Goal: Task Accomplishment & Management: Use online tool/utility

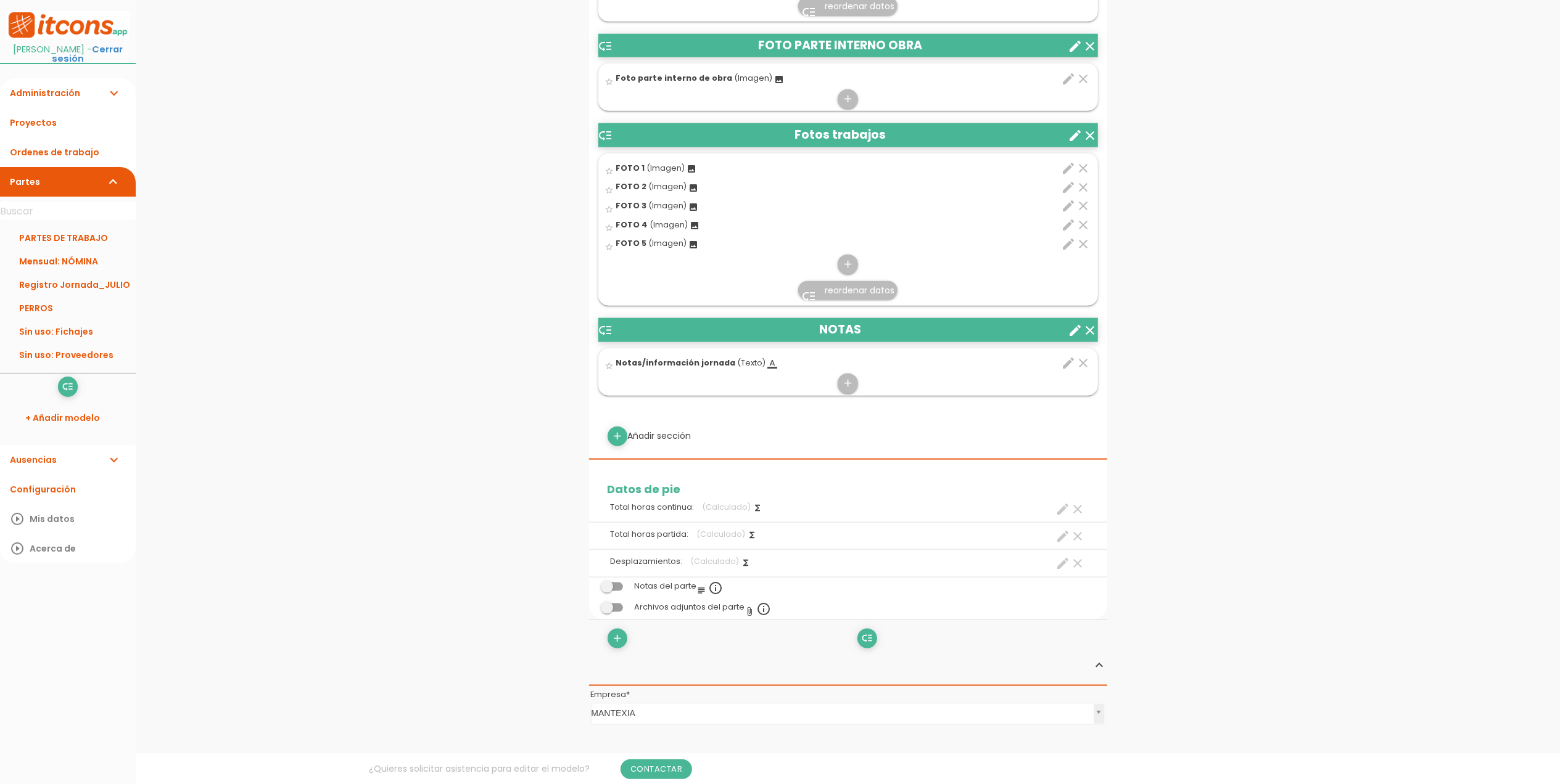
scroll to position [1480, 0]
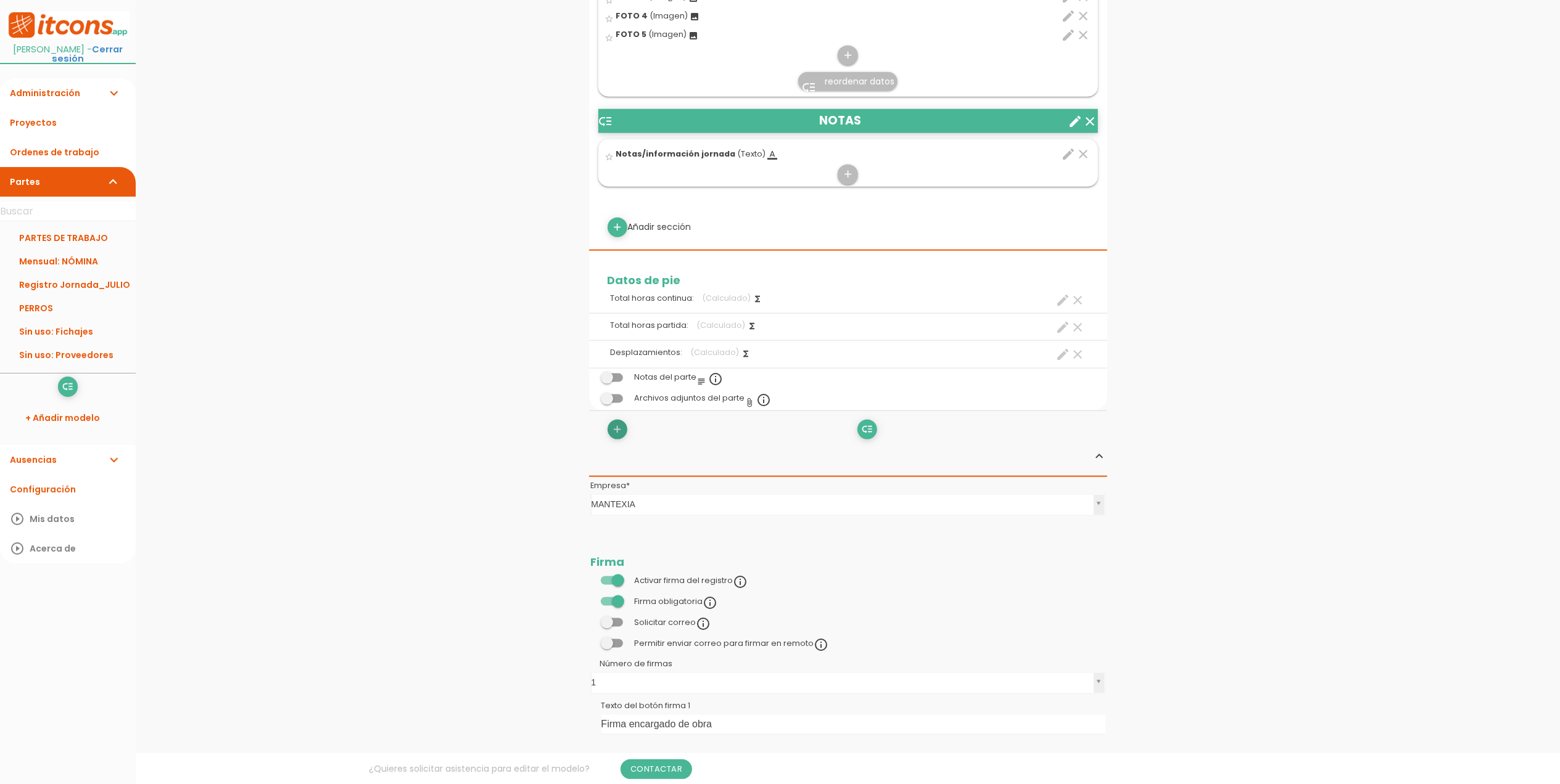
click at [615, 435] on icon "add" at bounding box center [617, 430] width 12 height 20
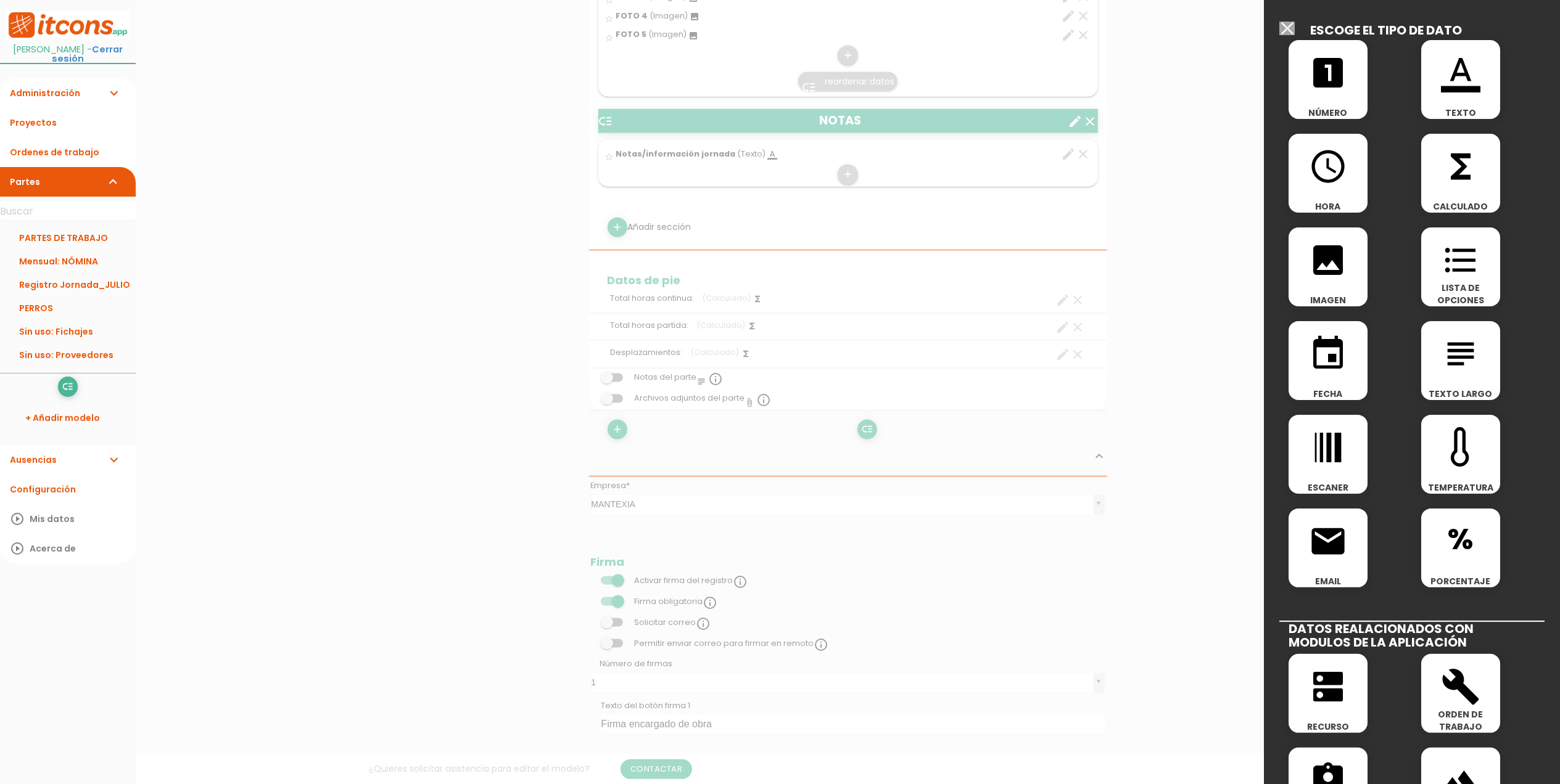
click at [1290, 32] on input "Modelo sin Ordenes de trabajo" at bounding box center [1287, 28] width 15 height 14
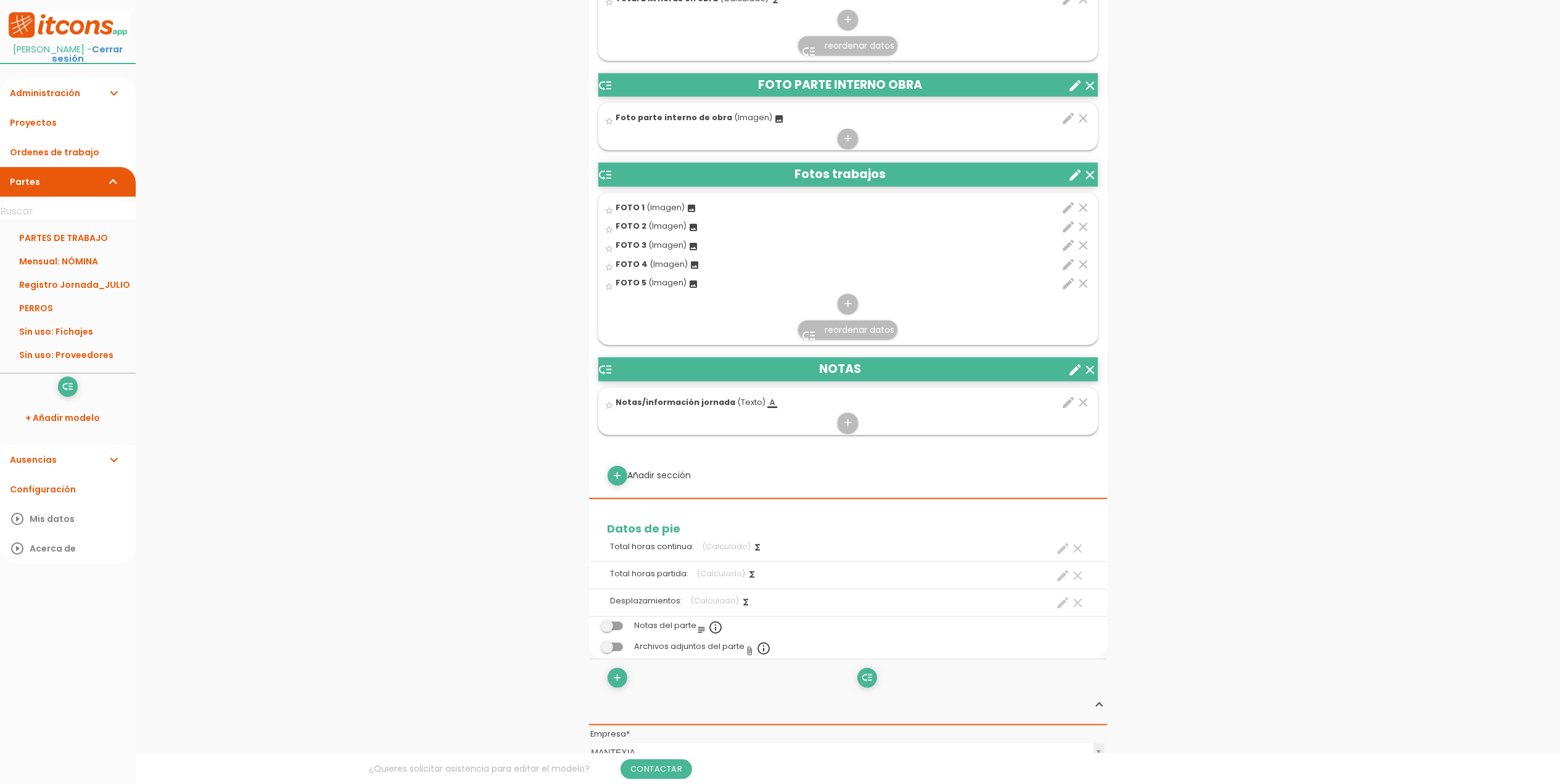
scroll to position [1233, 0]
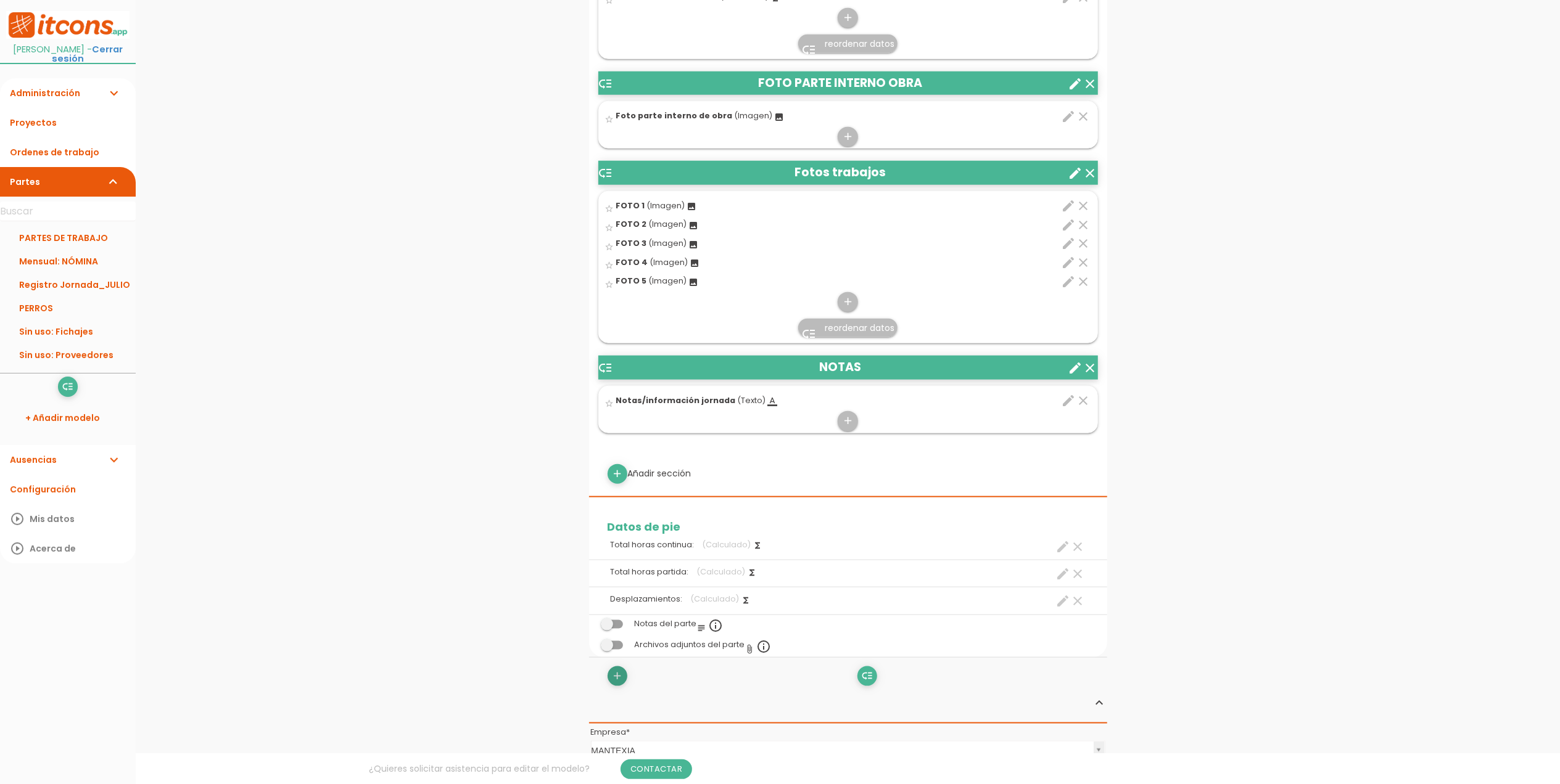
click at [613, 679] on icon "add" at bounding box center [617, 676] width 12 height 20
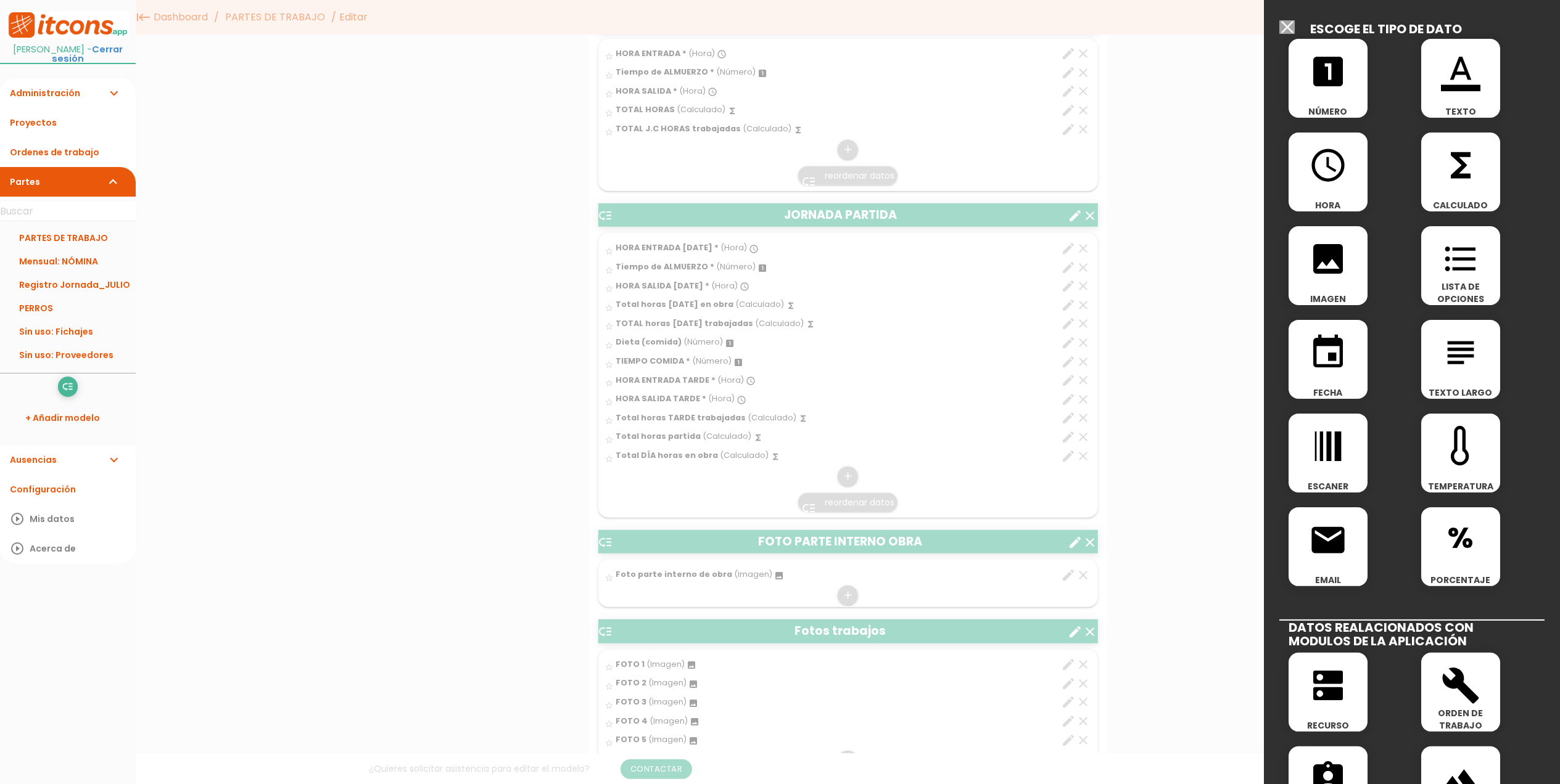
scroll to position [0, 0]
click at [1293, 30] on input "Modelo sin Ordenes de trabajo" at bounding box center [1287, 28] width 15 height 14
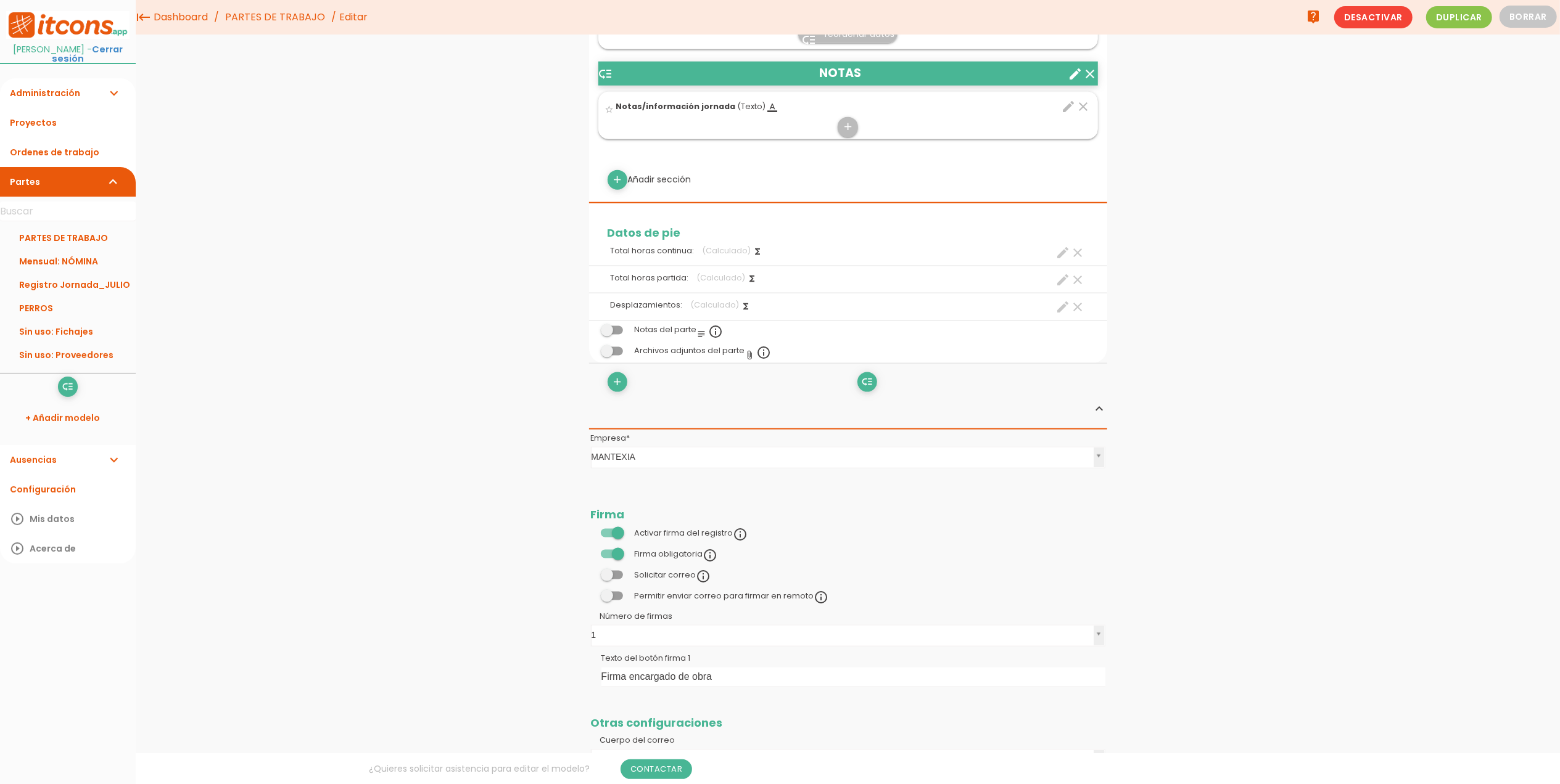
scroll to position [1480, 0]
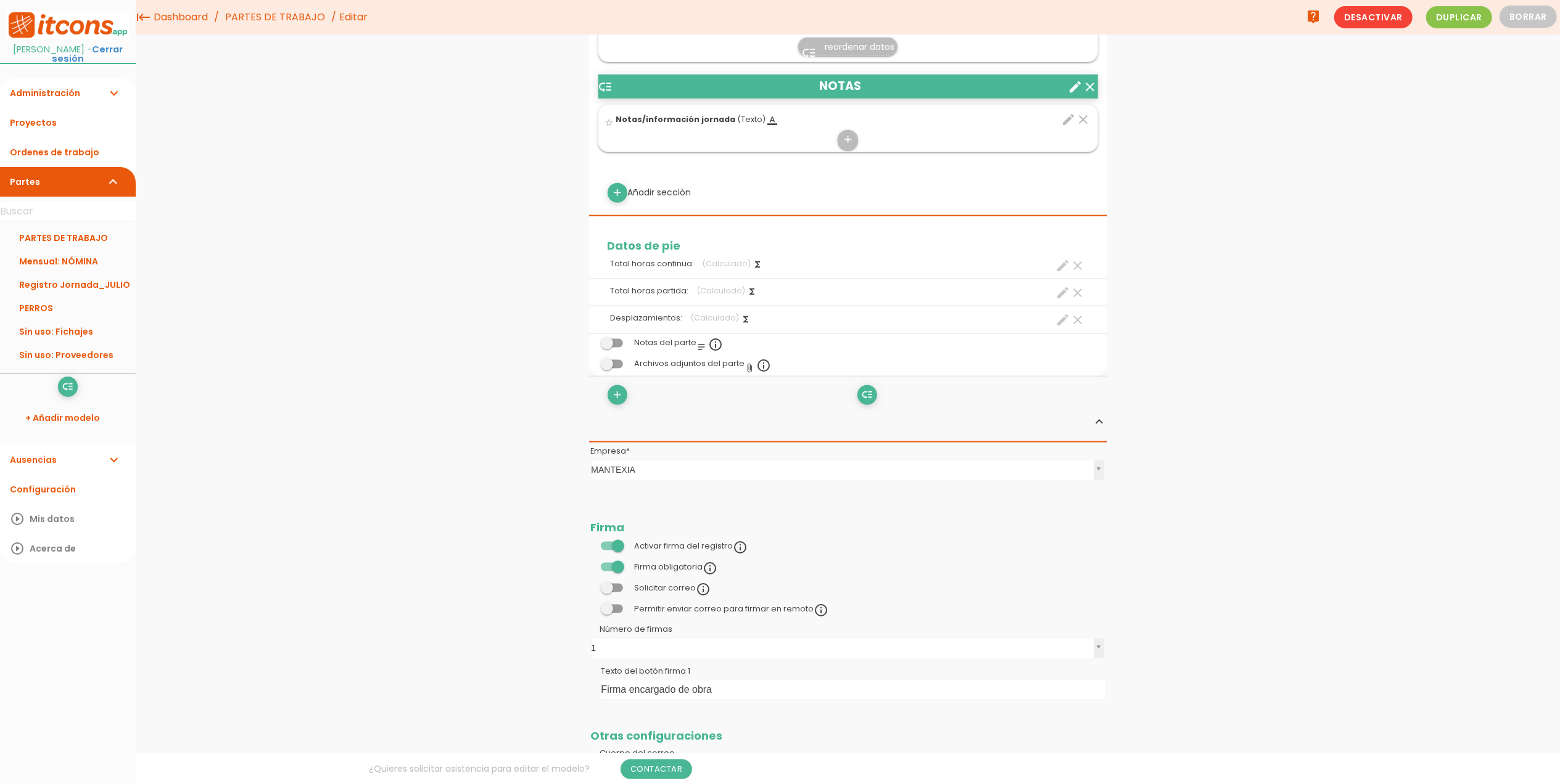
click at [1061, 292] on icon "create" at bounding box center [1063, 292] width 14 height 14
select select "12614"
select select "JORNADA PARTIDA_pos21"
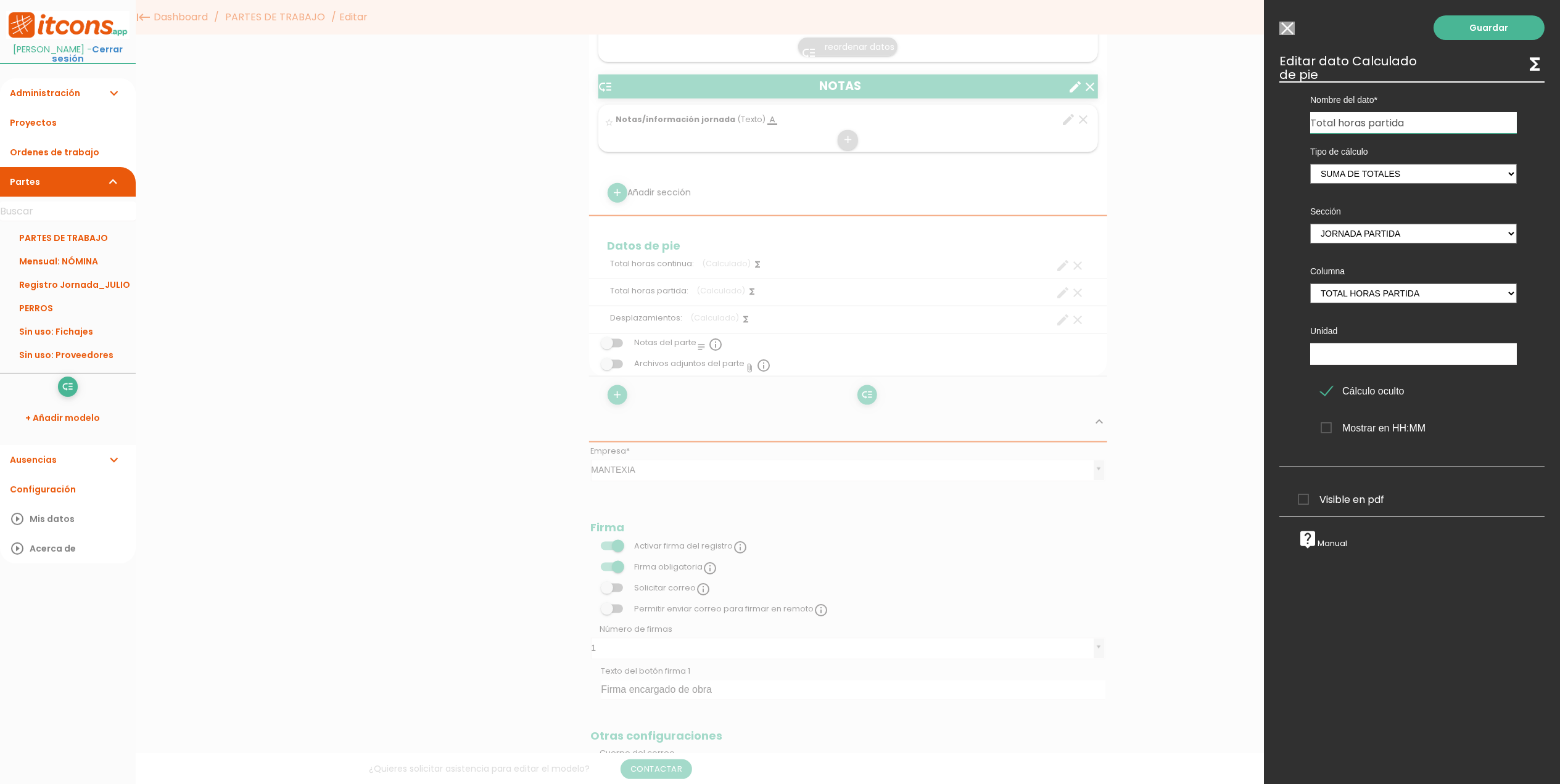
click at [1291, 26] on input "Modelo sin Ordenes de trabajo" at bounding box center [1287, 28] width 15 height 14
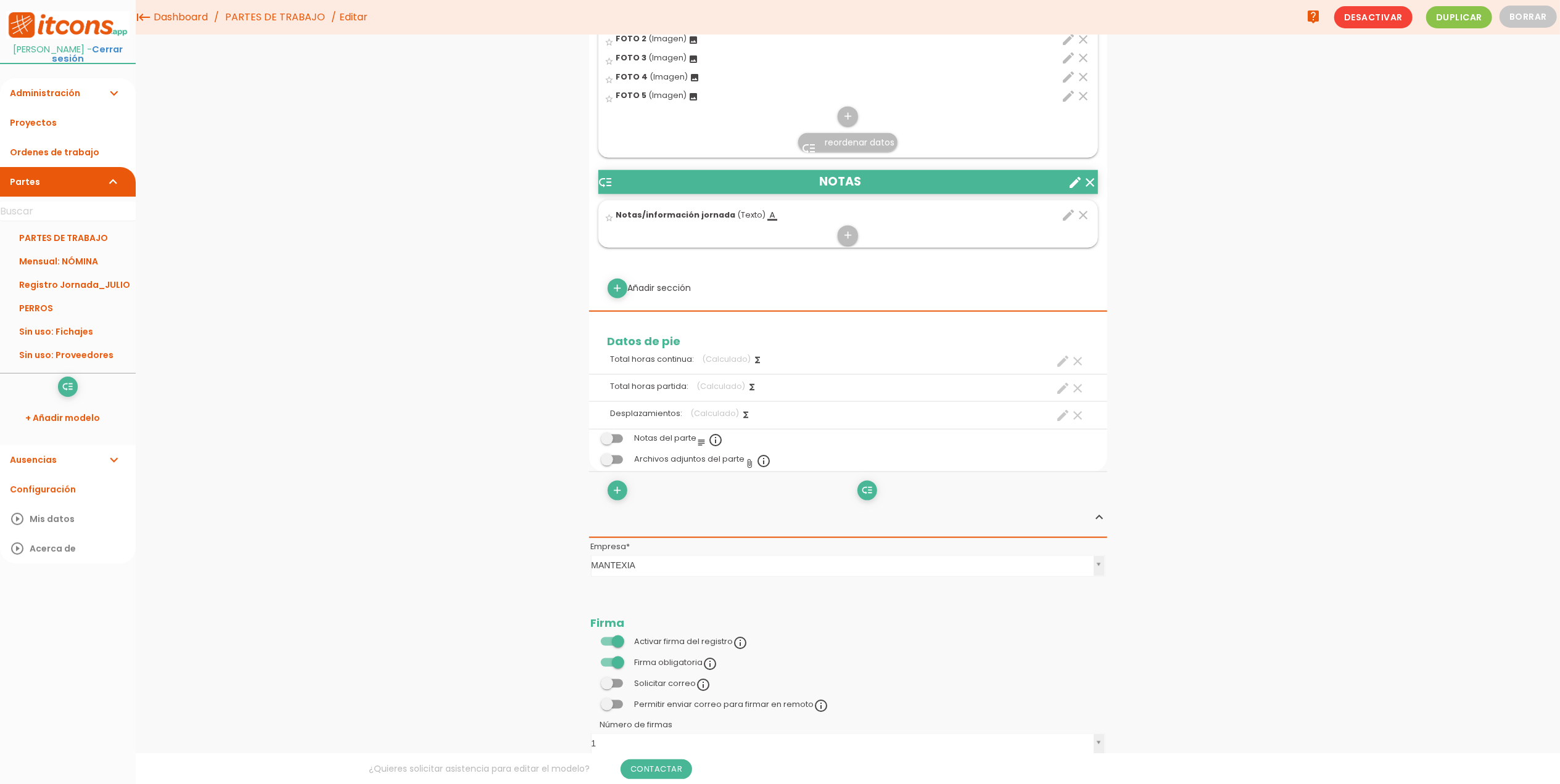
scroll to position [1372, 0]
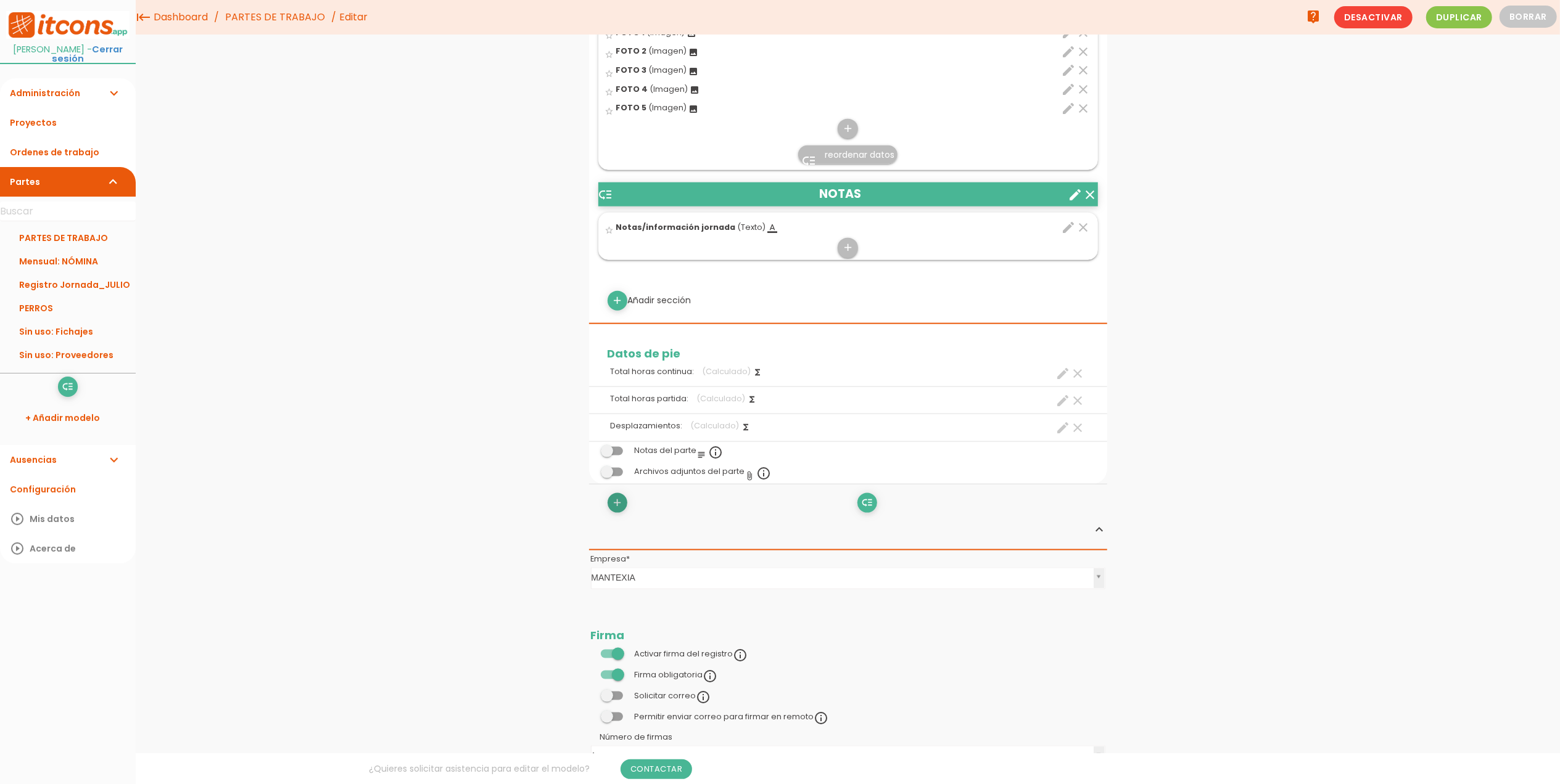
click at [618, 513] on icon "add" at bounding box center [617, 503] width 12 height 20
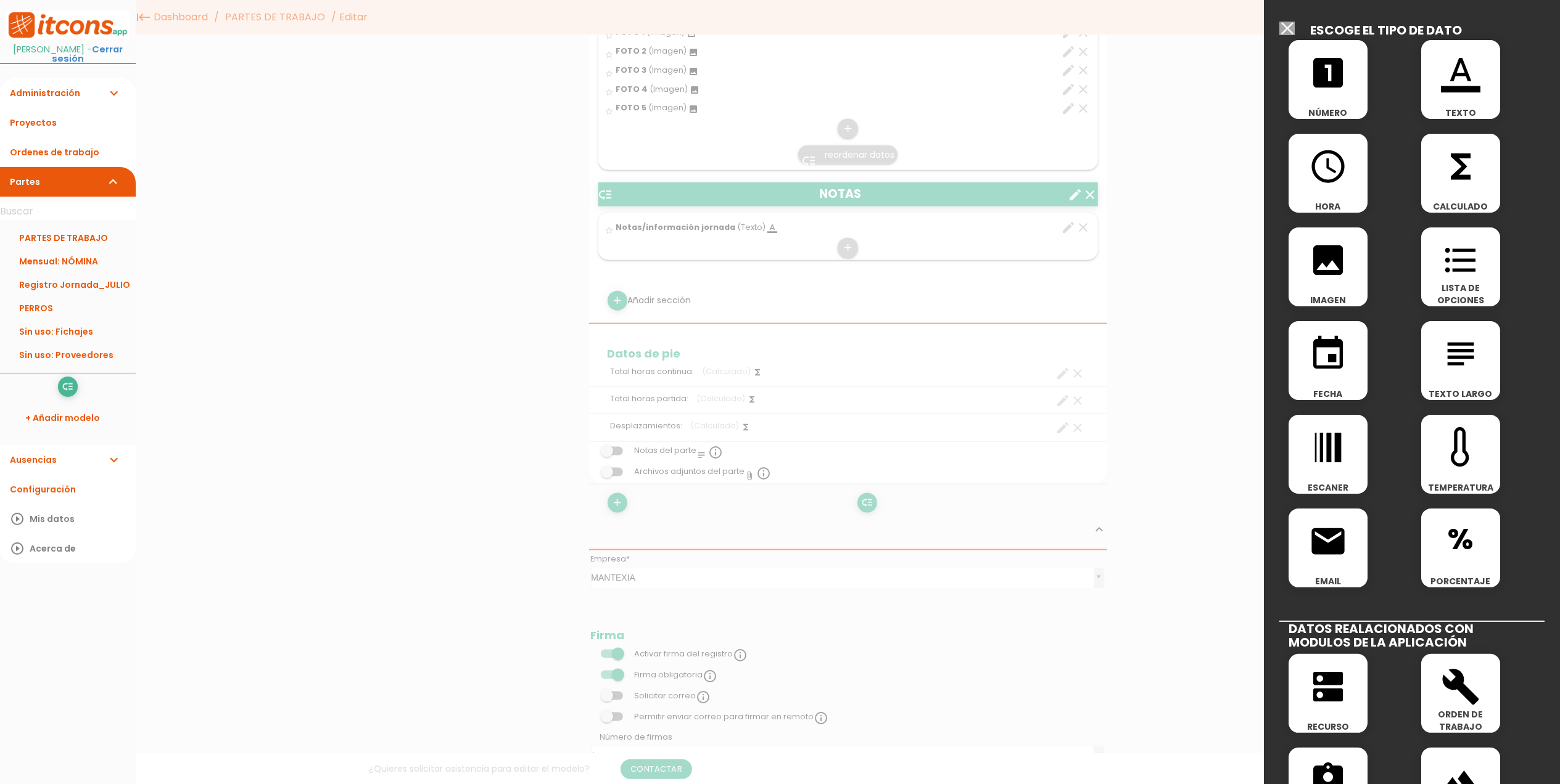
click at [1455, 183] on icon "functions" at bounding box center [1461, 166] width 39 height 39
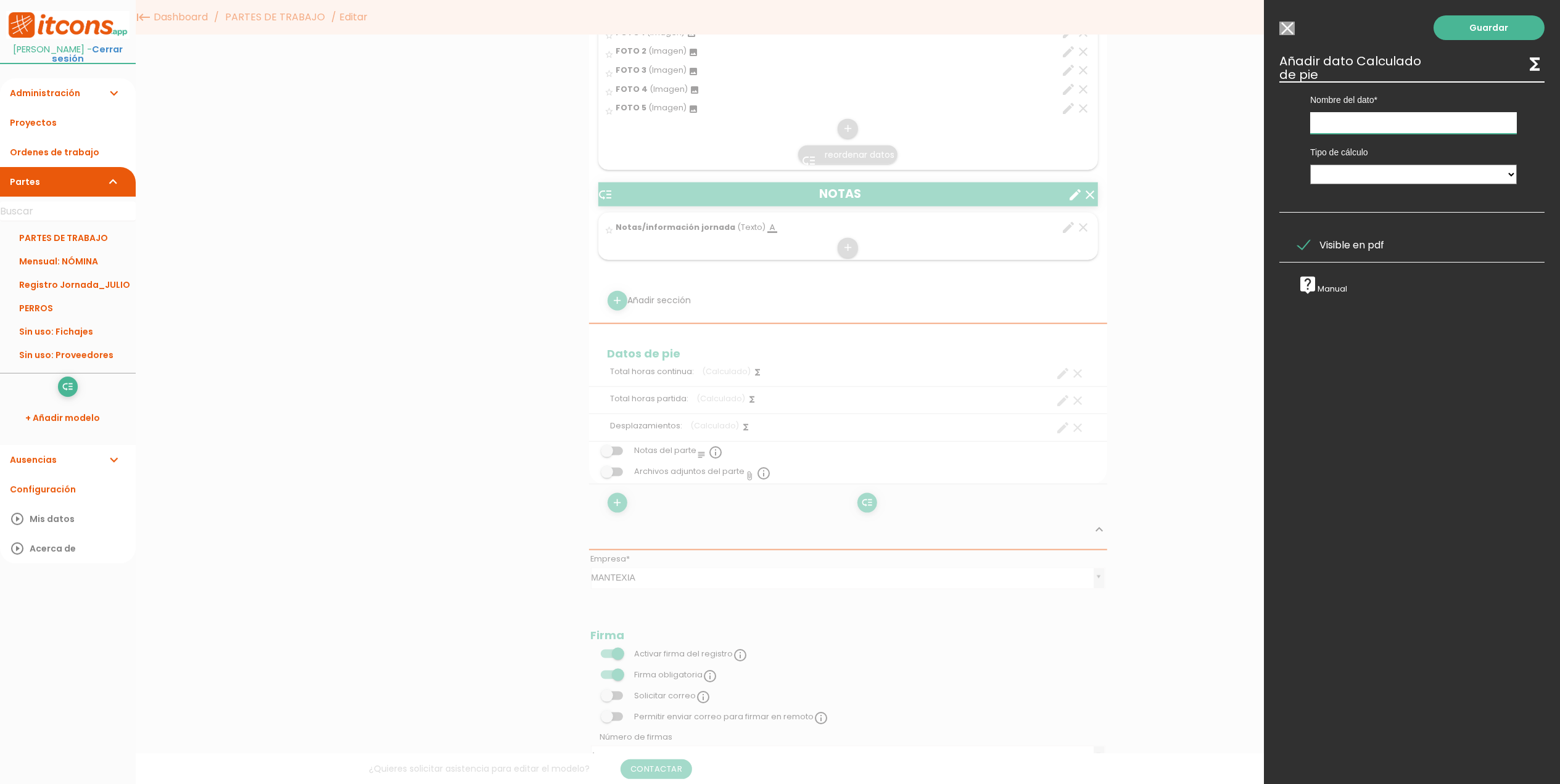
click at [1388, 125] on input "text" at bounding box center [1414, 123] width 207 height 21
type input "d"
type input "DÍA"
click at [1396, 171] on select "Suma de totales Calculado entre datos" at bounding box center [1414, 174] width 207 height 20
select select "0"
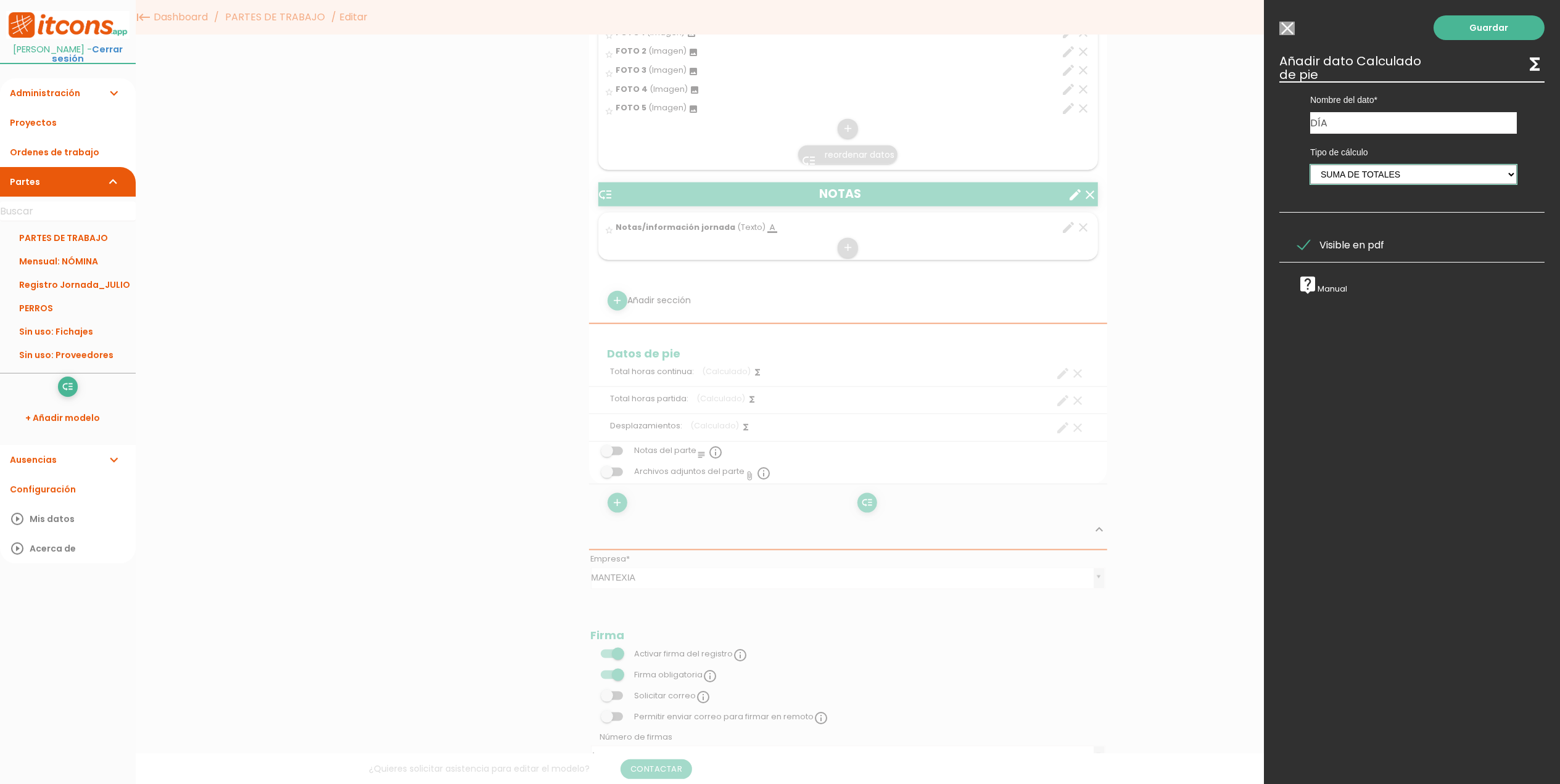
click at [1310, 165] on select "Suma de totales Calculado entre datos" at bounding box center [1414, 174] width 207 height 20
click at [1380, 236] on select "DATOS PARTE JORNADA CONTINUA JORNADA PARTIDA FOTO PARTE INTERNO OBRA Fotos trab…" at bounding box center [1414, 234] width 207 height 20
select select "13175"
click at [1310, 224] on select "DATOS PARTE JORNADA CONTINUA JORNADA PARTIDA FOTO PARTE INTERNO OBRA Fotos trab…" at bounding box center [1414, 234] width 207 height 20
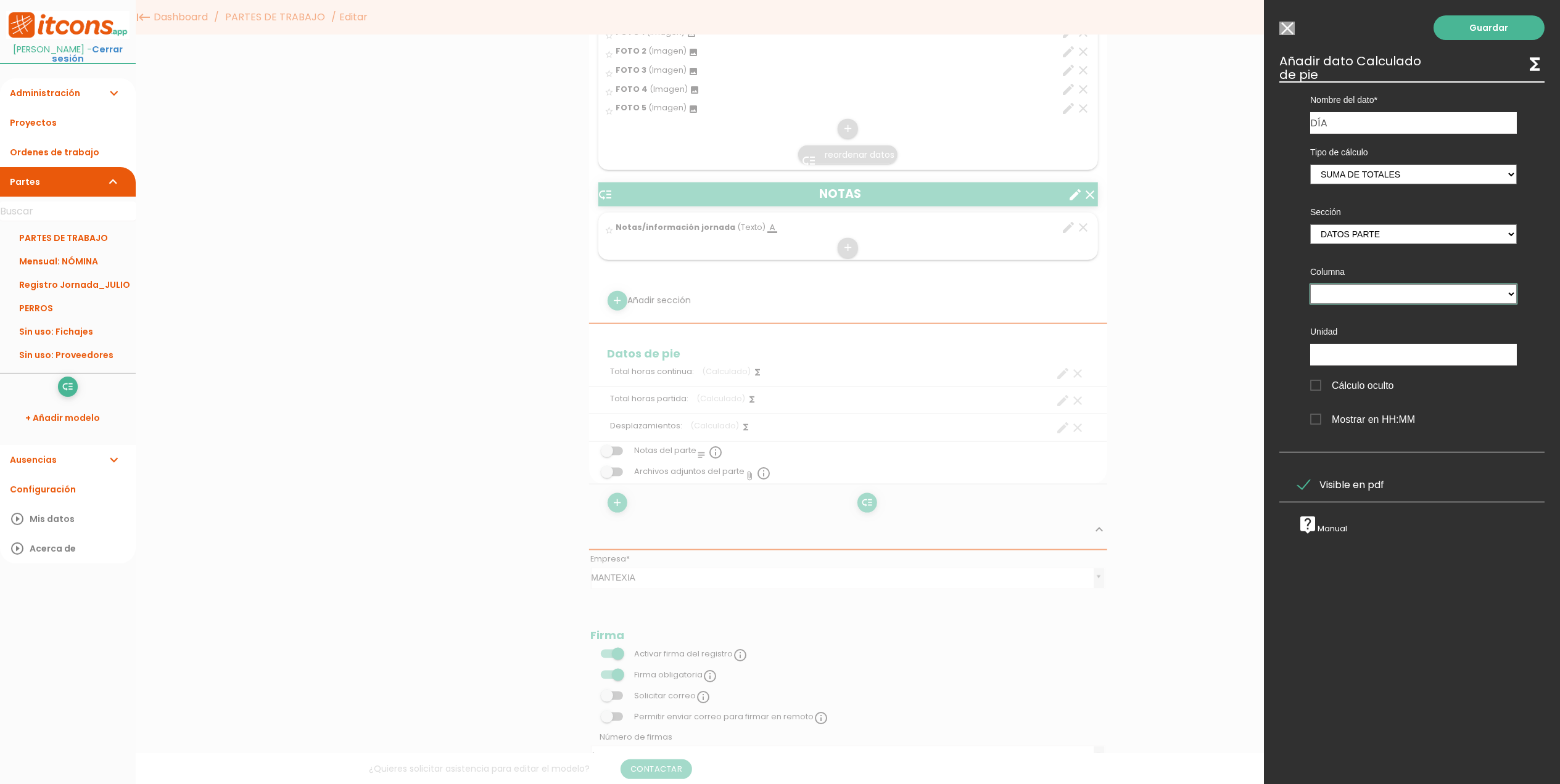
click at [1385, 290] on select "SEMANA Desplazamiento" at bounding box center [1414, 294] width 207 height 20
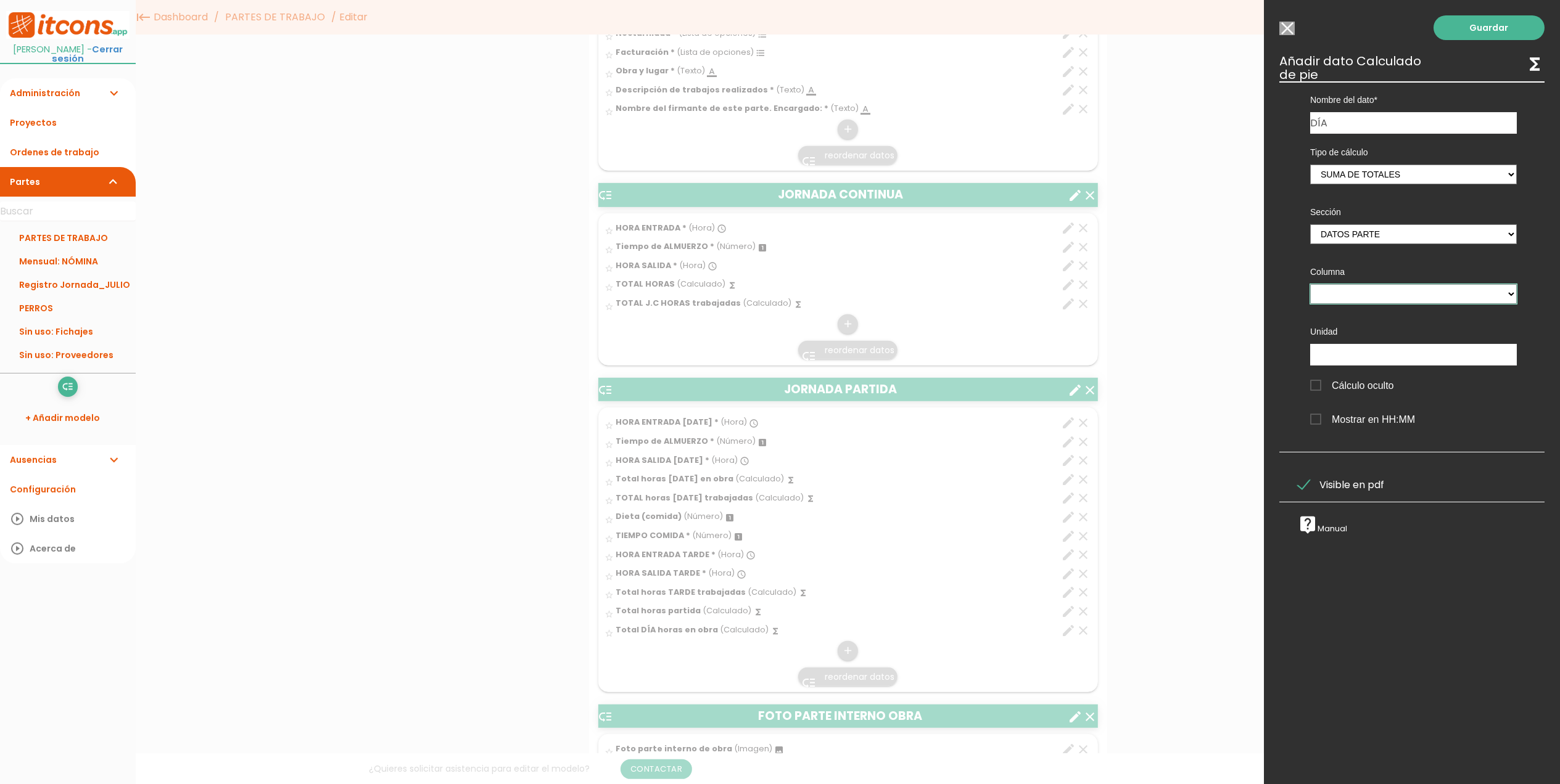
scroll to position [385, 0]
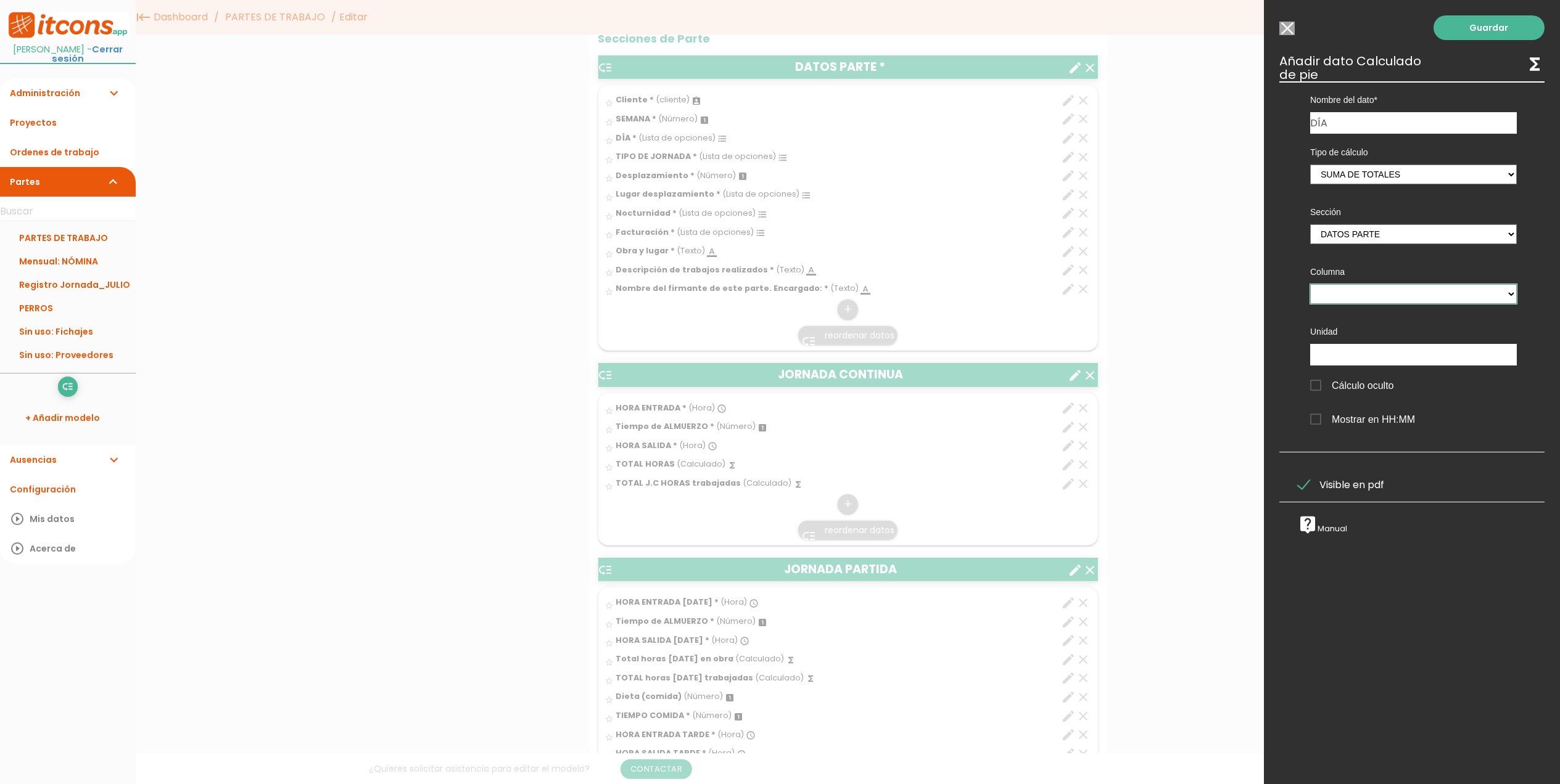
click at [1376, 292] on select "SEMANA Desplazamiento" at bounding box center [1414, 294] width 207 height 20
click at [1284, 28] on input "Modelo sin Ordenes de trabajo" at bounding box center [1287, 28] width 15 height 14
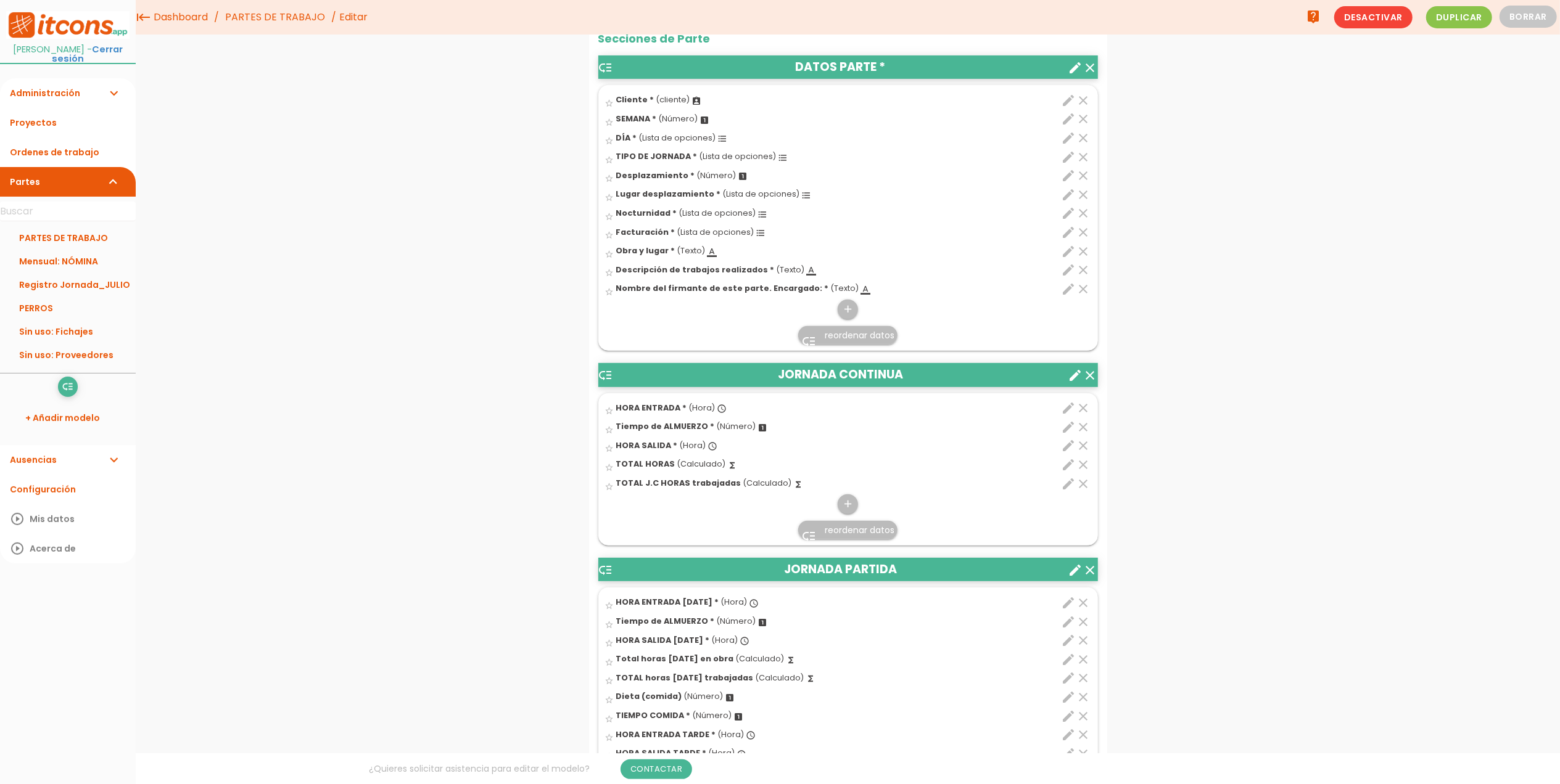
click at [102, 53] on link "Cerrar sesión" at bounding box center [87, 54] width 71 height 21
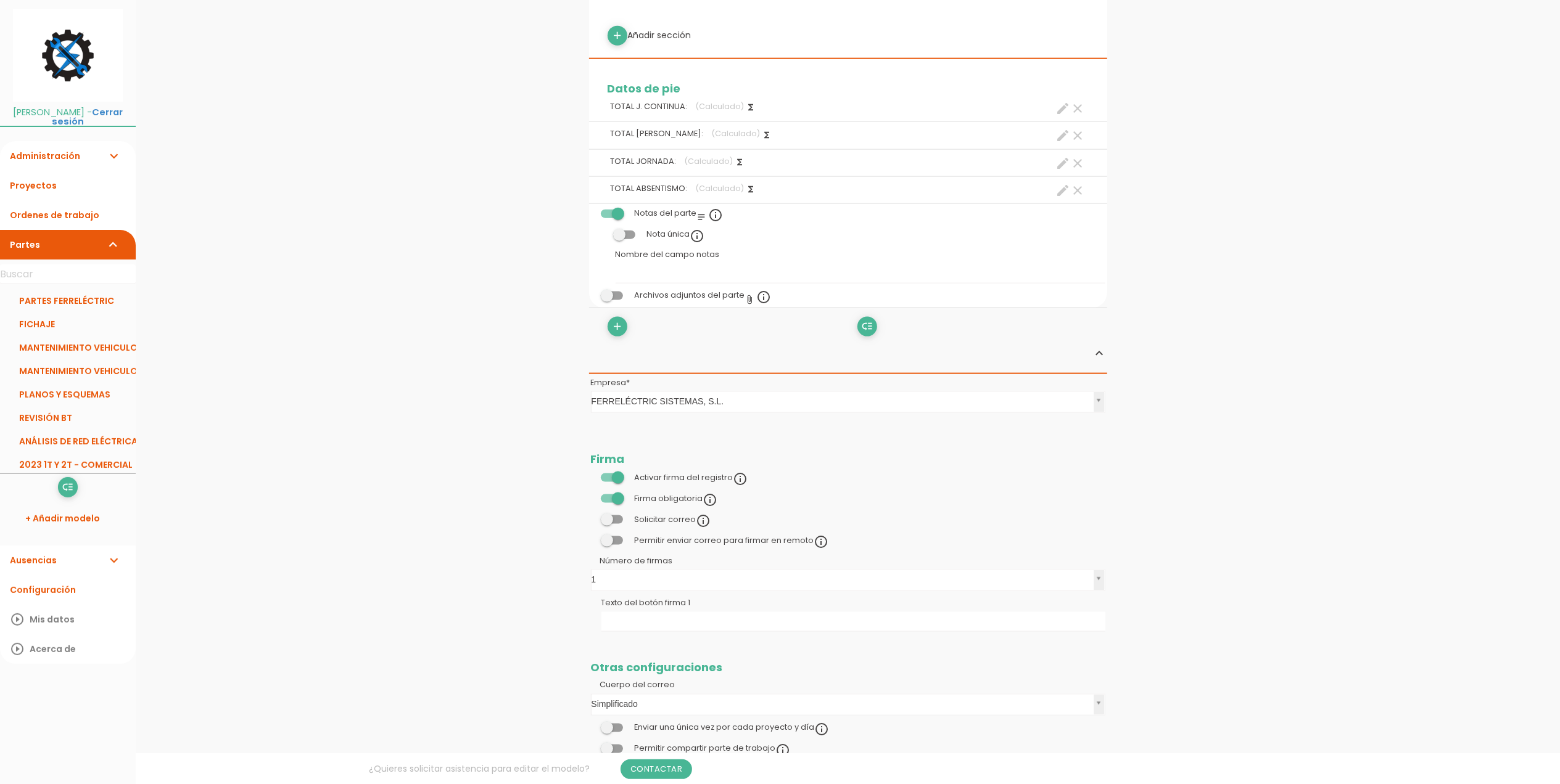
scroll to position [1233, 0]
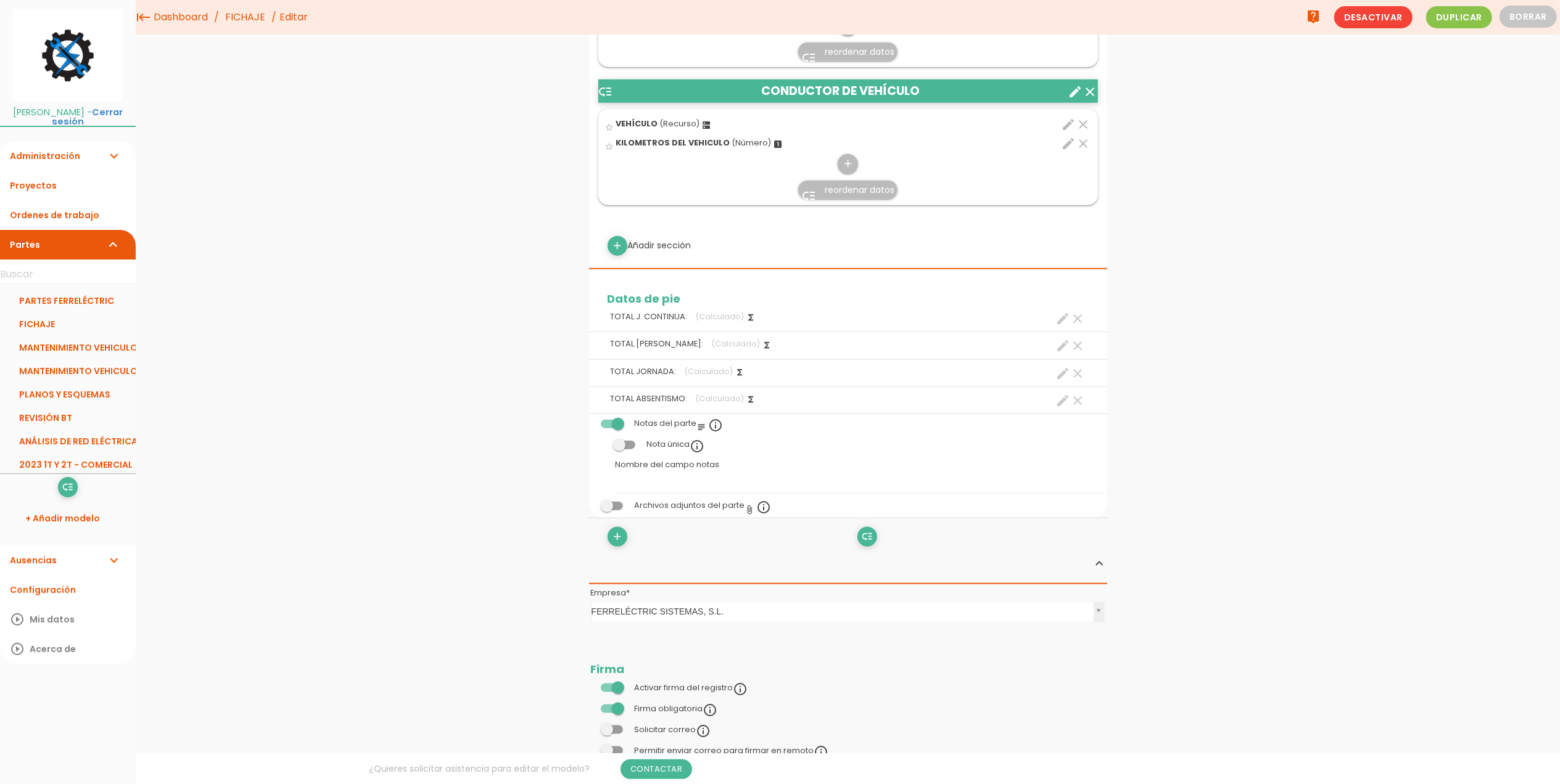
click at [1059, 405] on icon "create" at bounding box center [1063, 401] width 14 height 14
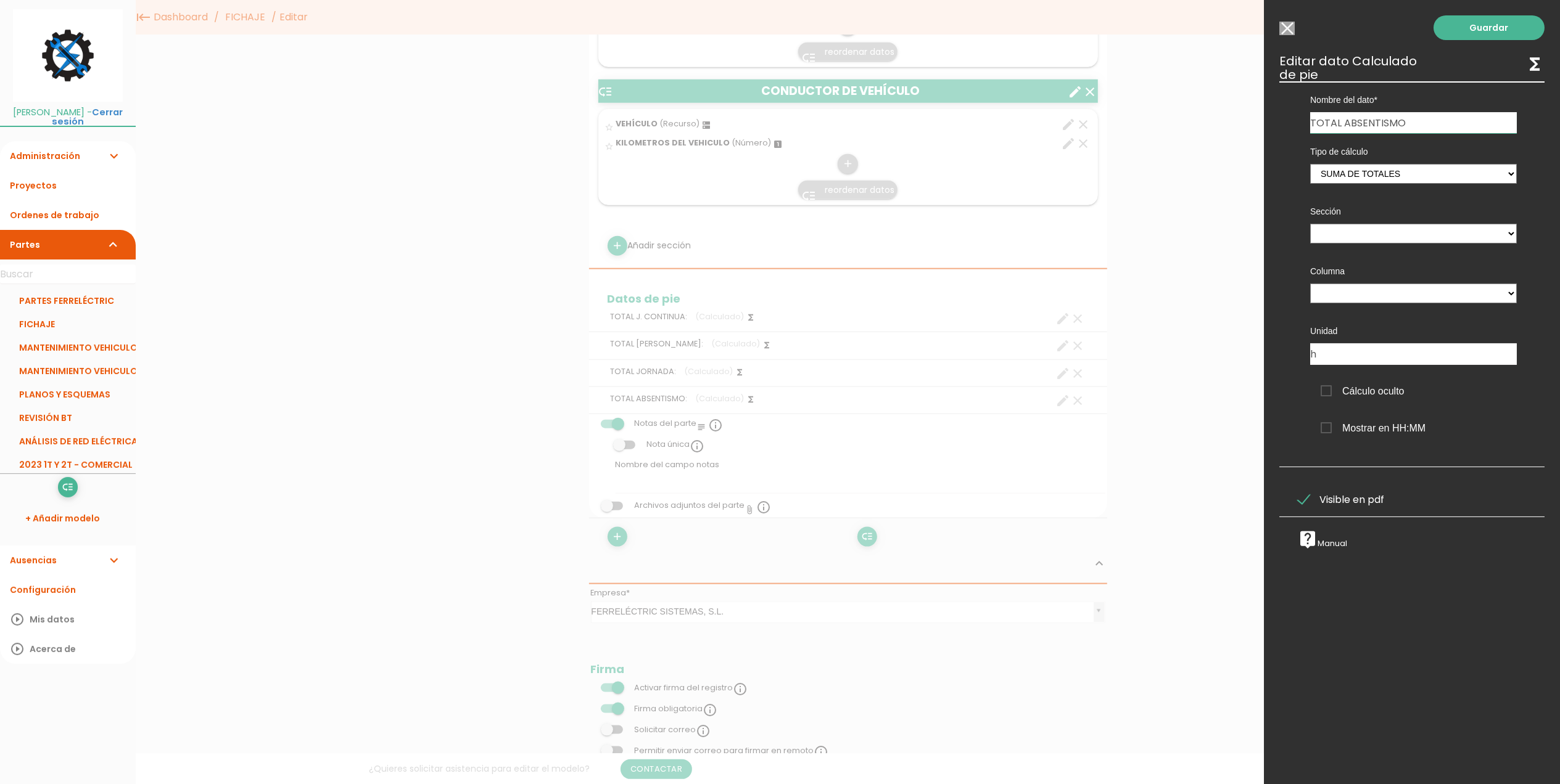
click at [1286, 31] on input "Modelo sin Ordenes de trabajo" at bounding box center [1287, 28] width 15 height 14
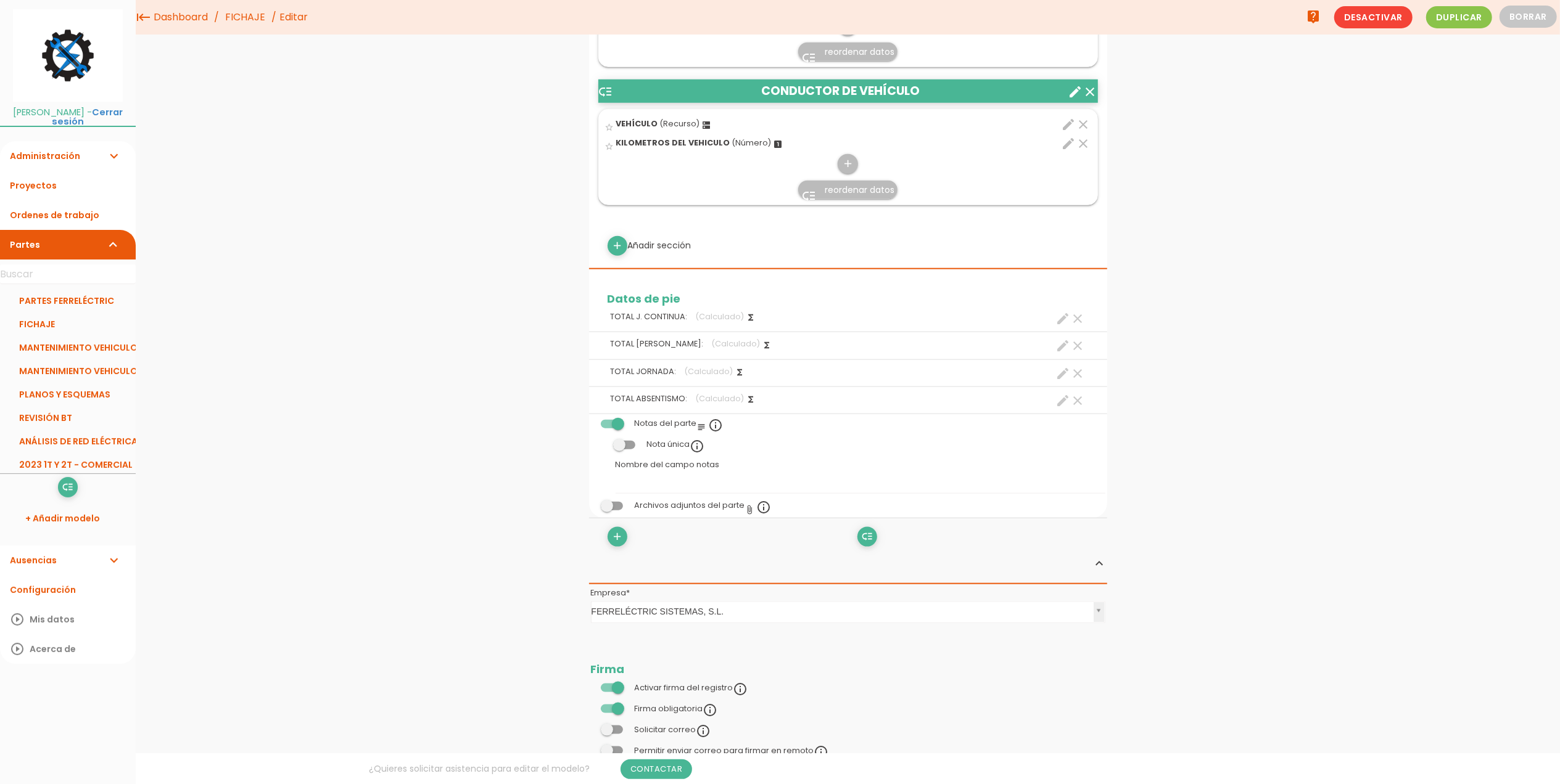
click at [1058, 372] on icon "create" at bounding box center [1063, 373] width 14 height 14
select select "footer_1"
select select "+"
select select "footer_2"
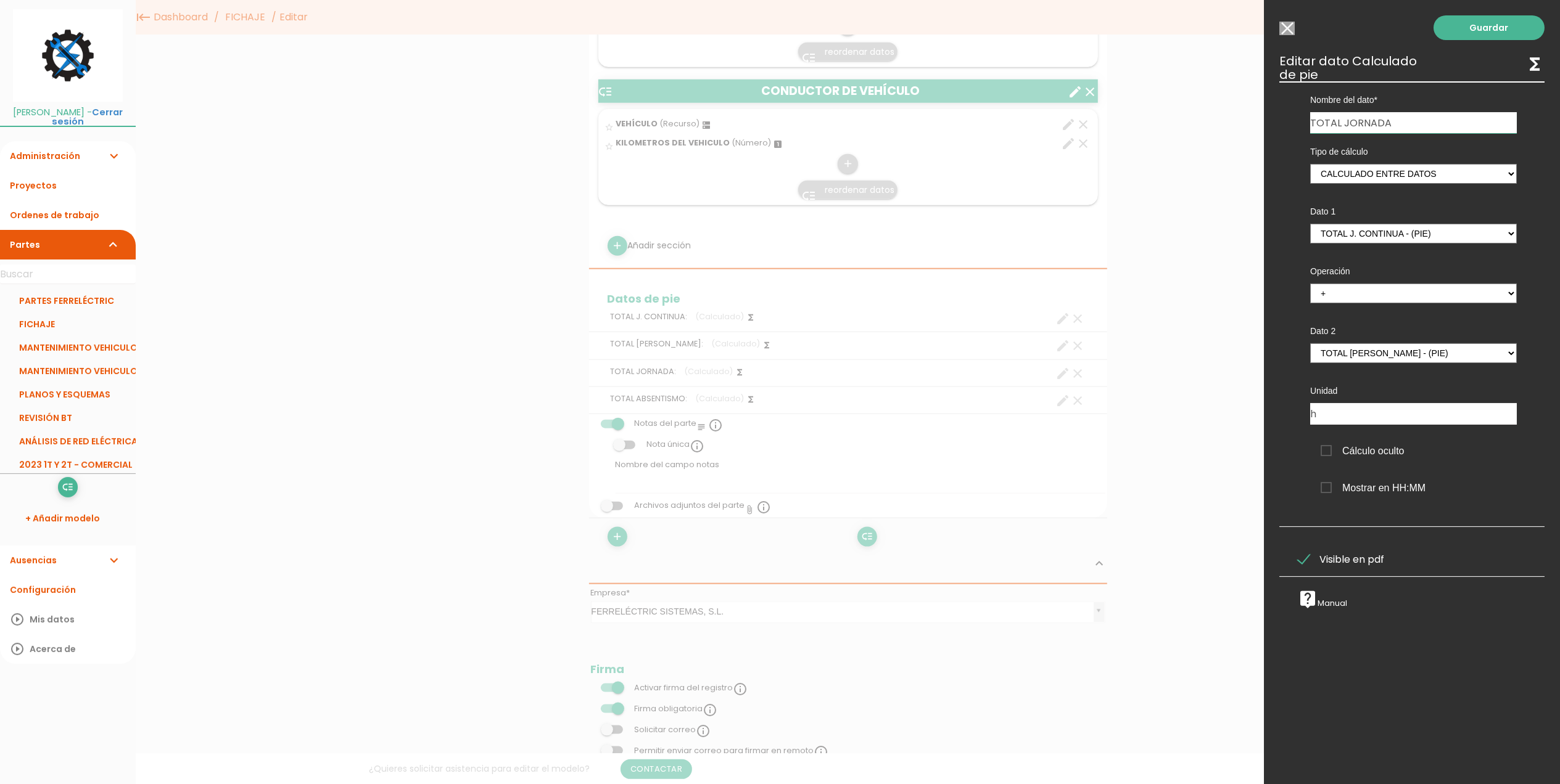
click at [1288, 26] on input "Modelo sin Ordenes de trabajo" at bounding box center [1287, 28] width 15 height 14
